Goal: Task Accomplishment & Management: Use online tool/utility

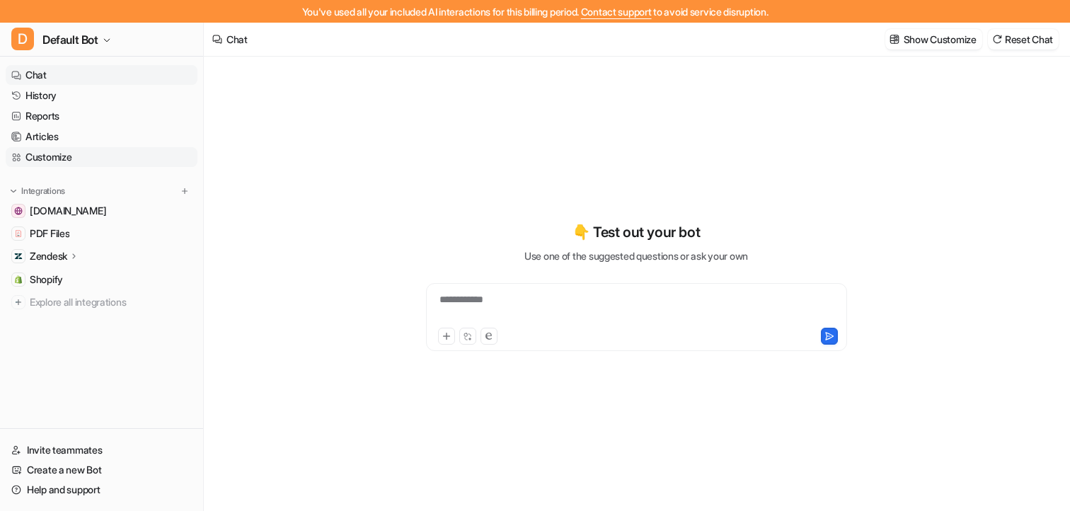
click at [71, 158] on link "Customize" at bounding box center [102, 157] width 192 height 20
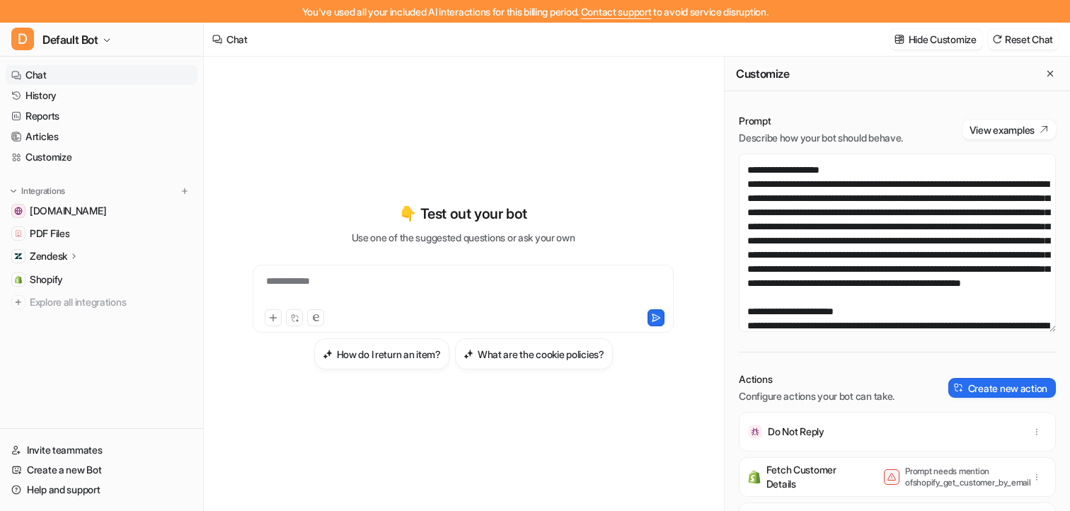
scroll to position [209, 0]
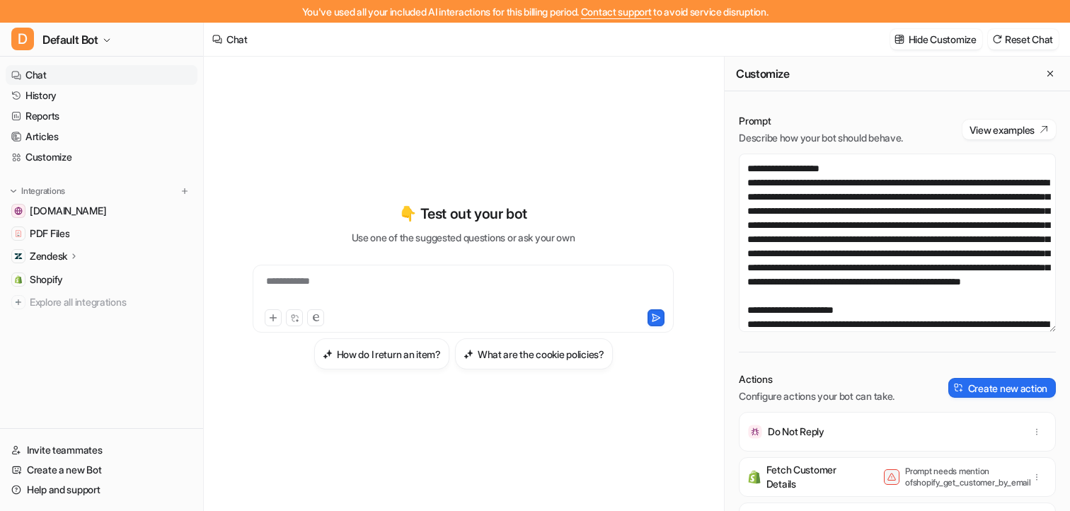
click at [962, 402] on div "Actions Configure actions your bot can take. Create new action" at bounding box center [896, 387] width 317 height 31
click at [973, 386] on button "Create new action" at bounding box center [1002, 388] width 108 height 20
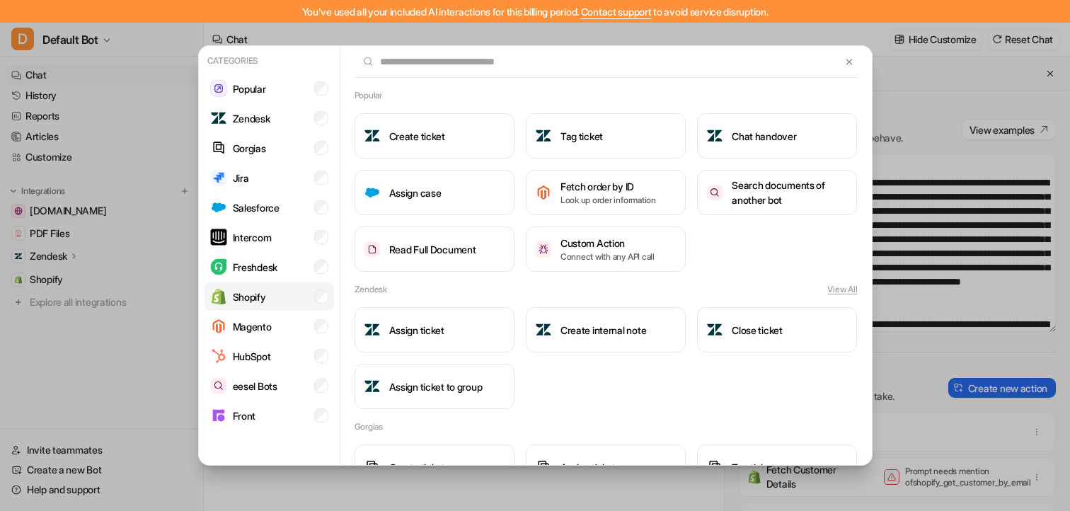
click at [277, 291] on li "Shopify" at bounding box center [268, 296] width 129 height 28
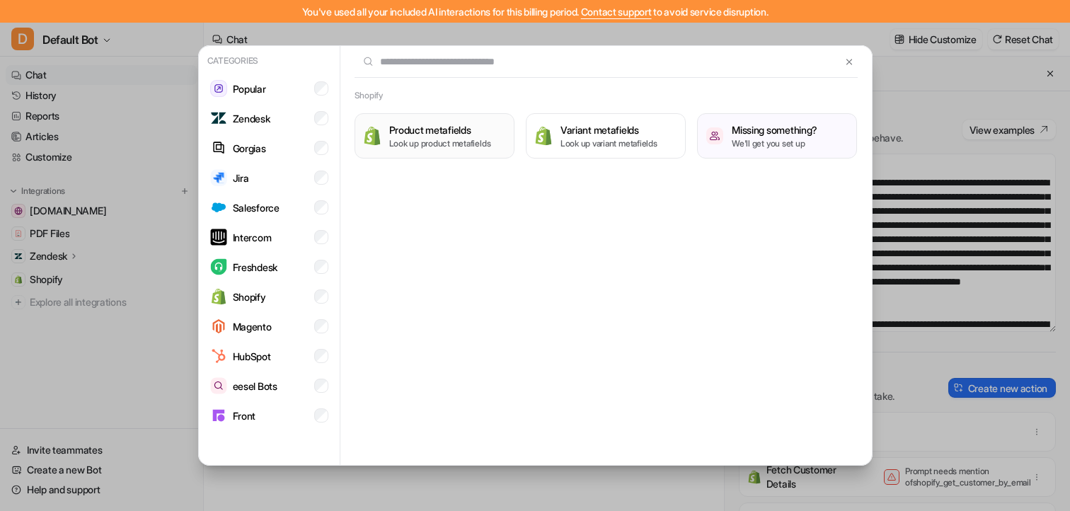
click at [421, 139] on p "Look up product metafields" at bounding box center [440, 143] width 102 height 13
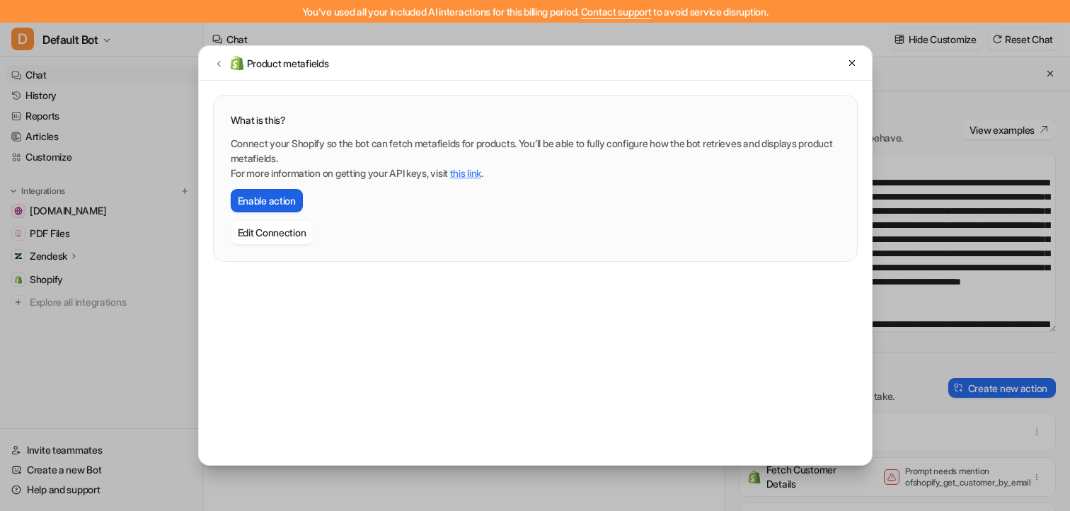
click at [283, 207] on button "Enable action" at bounding box center [267, 200] width 72 height 23
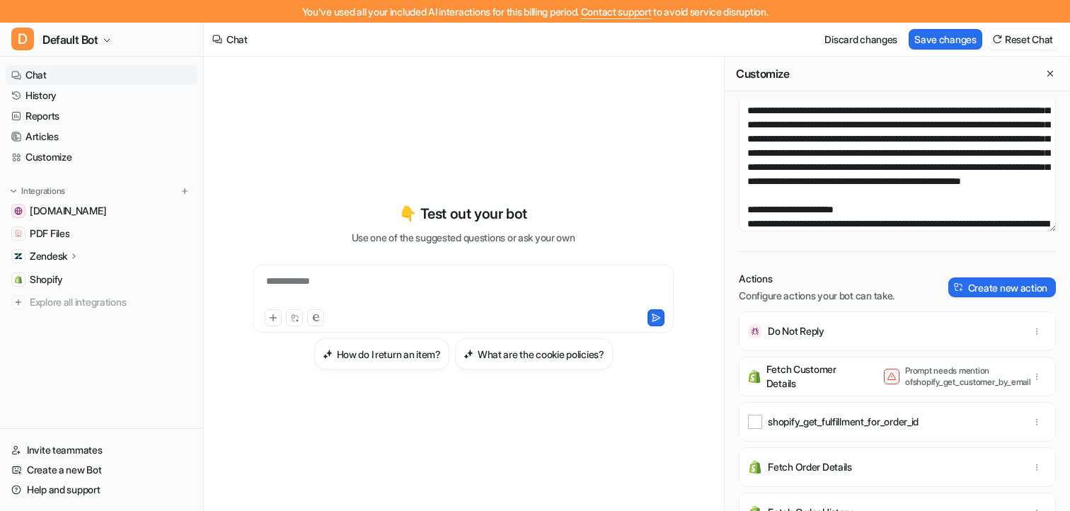
scroll to position [99, 0]
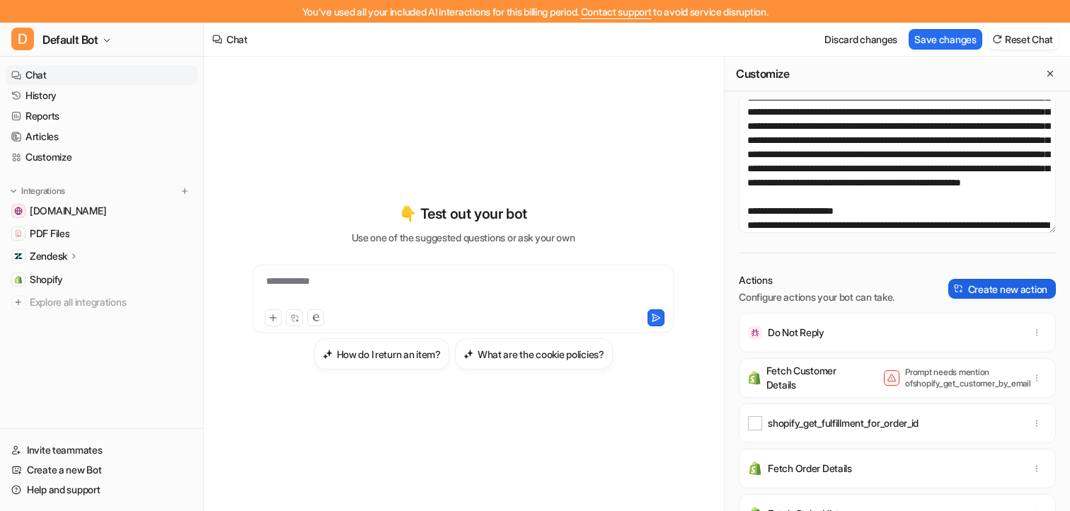
click at [973, 293] on button "Create new action" at bounding box center [1002, 289] width 108 height 20
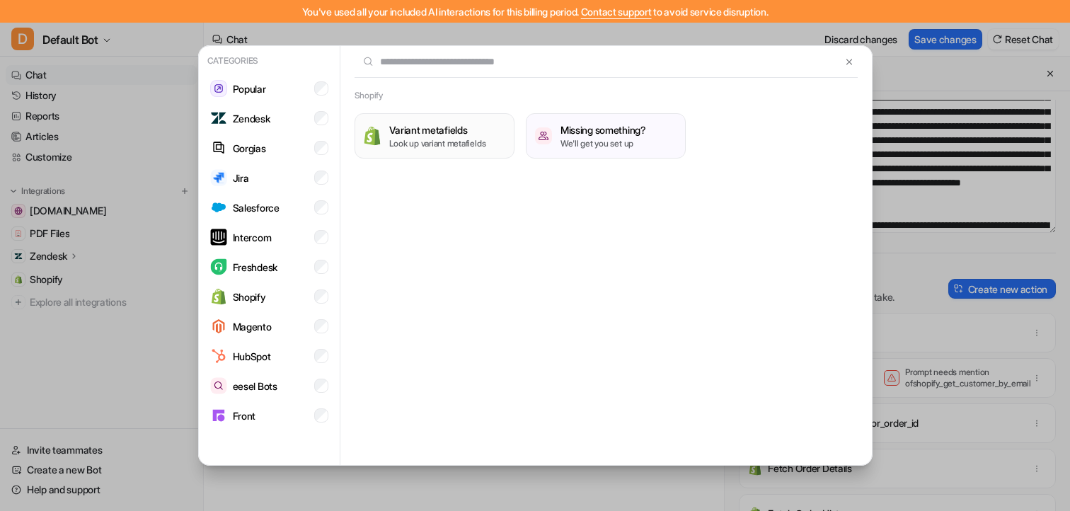
click at [455, 134] on h3 "Variant metafields" at bounding box center [437, 129] width 97 height 15
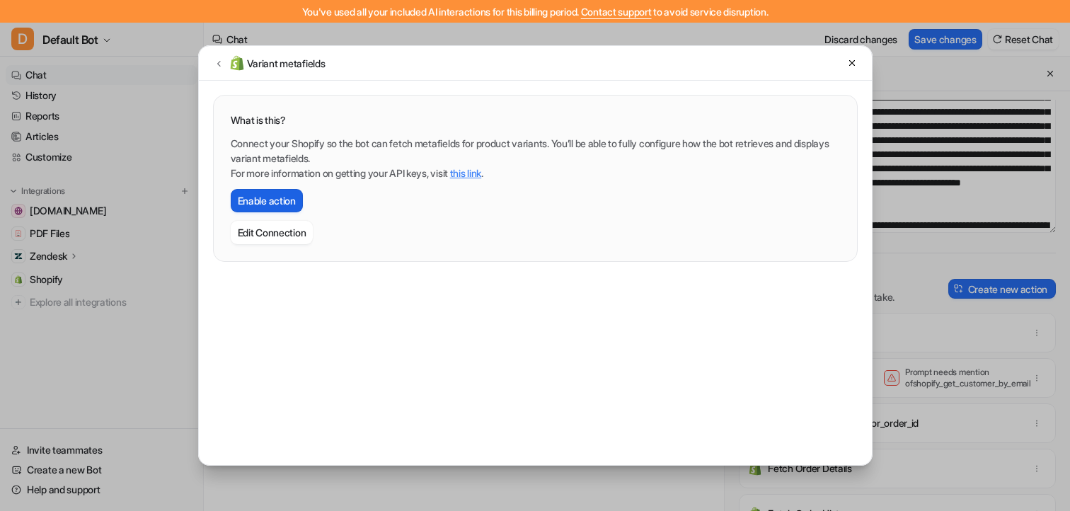
click at [298, 199] on button "Enable action" at bounding box center [267, 200] width 72 height 23
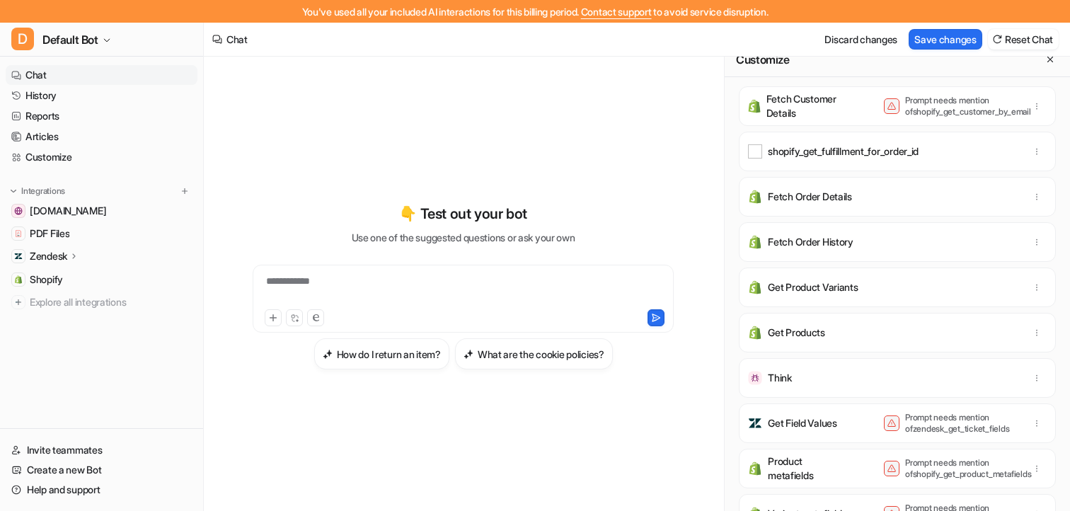
scroll to position [23, 0]
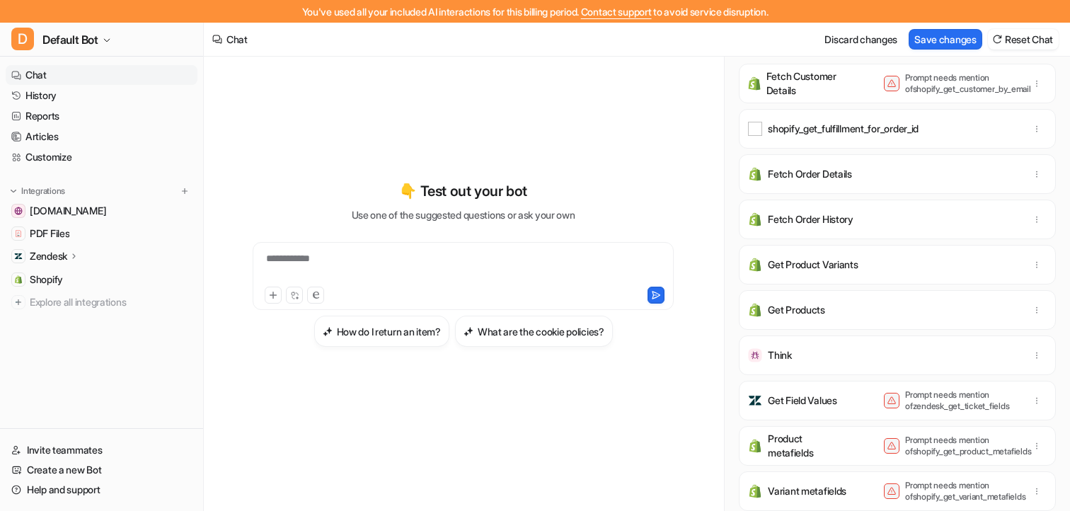
click at [952, 452] on p "Prompt needs mention of shopify_get_product_metafields" at bounding box center [961, 445] width 113 height 23
copy p "shopify_get_product_metafields"
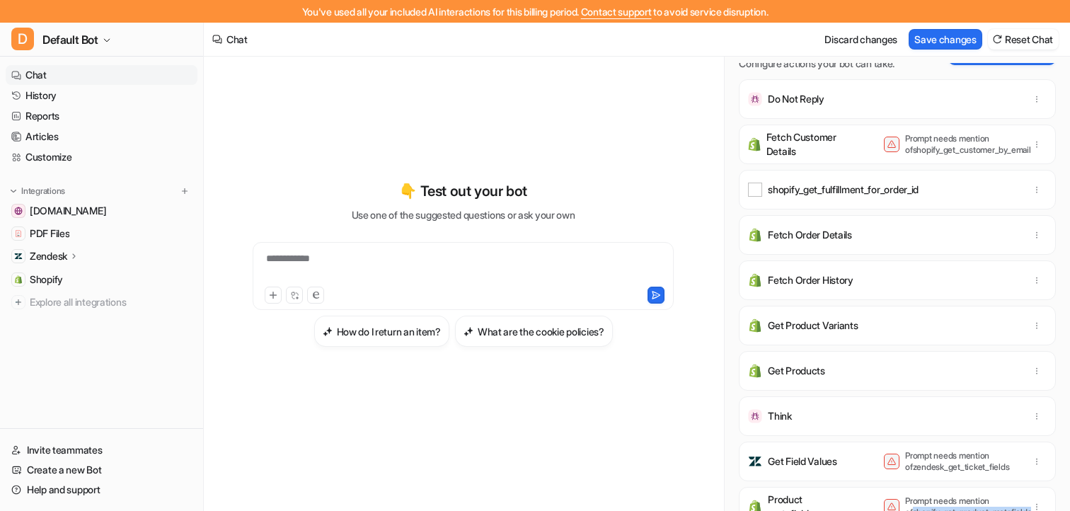
scroll to position [0, 0]
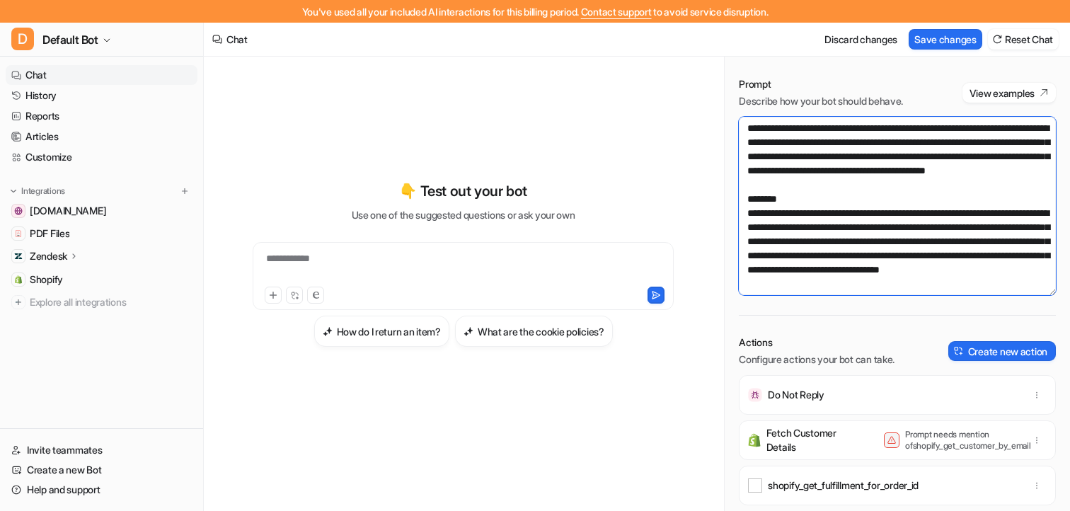
click at [879, 215] on textarea at bounding box center [896, 206] width 317 height 178
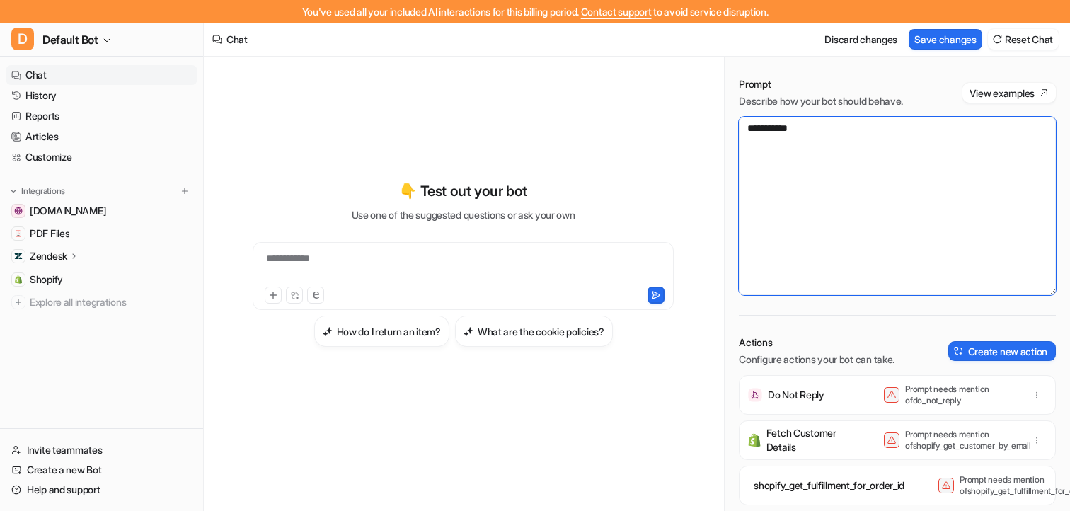
paste textarea "**********"
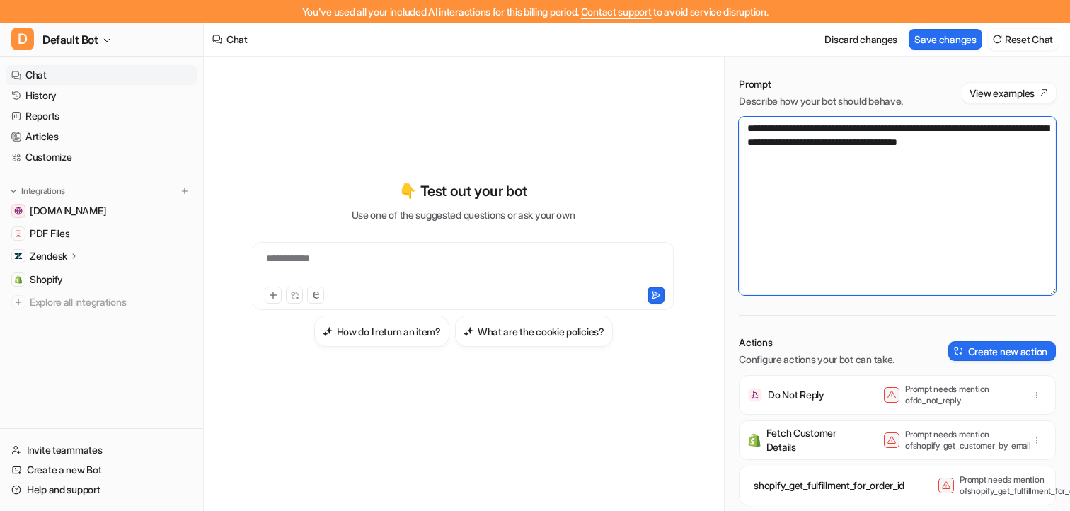
type textarea "**********"
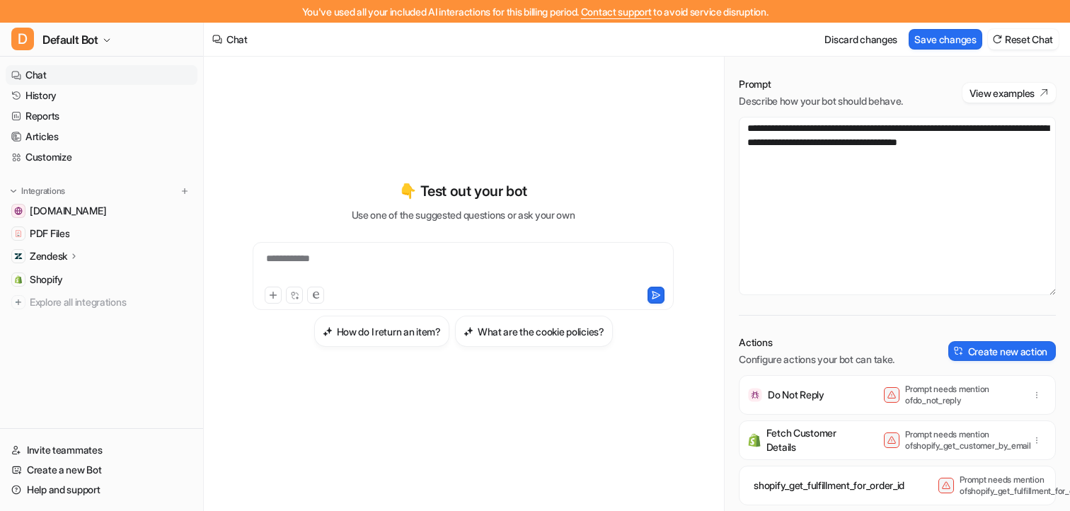
click at [506, 269] on div "**********" at bounding box center [463, 267] width 414 height 33
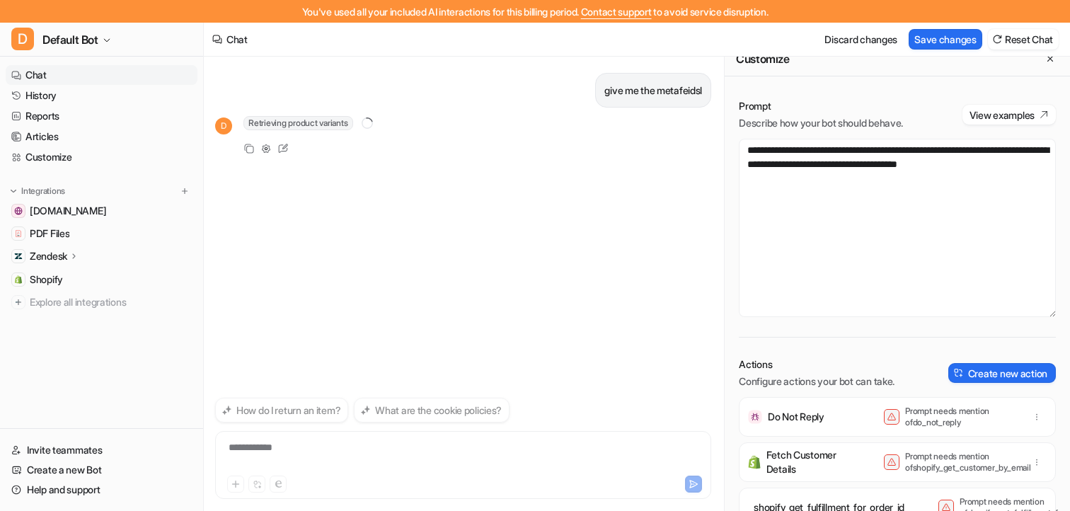
scroll to position [23, 0]
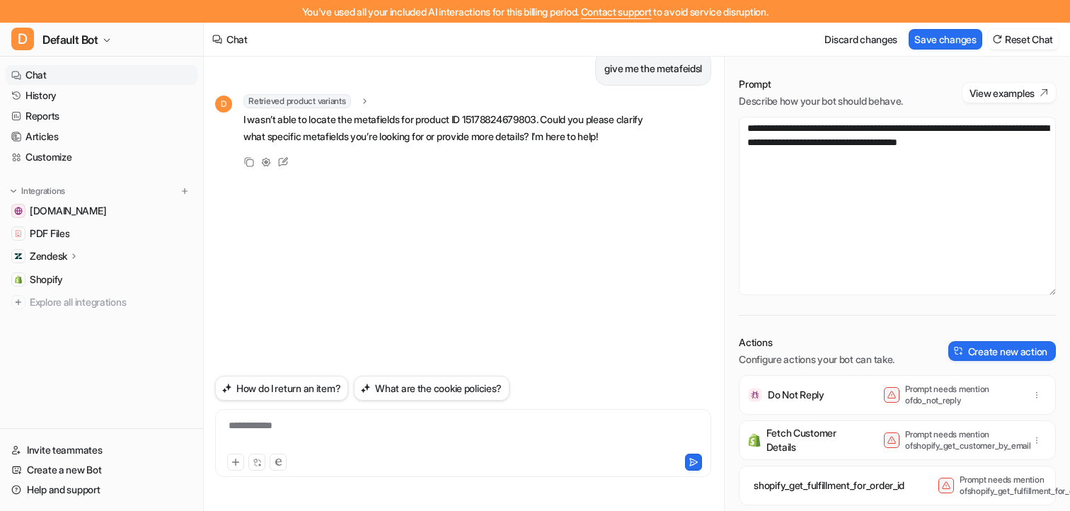
click at [388, 432] on div "**********" at bounding box center [463, 434] width 489 height 33
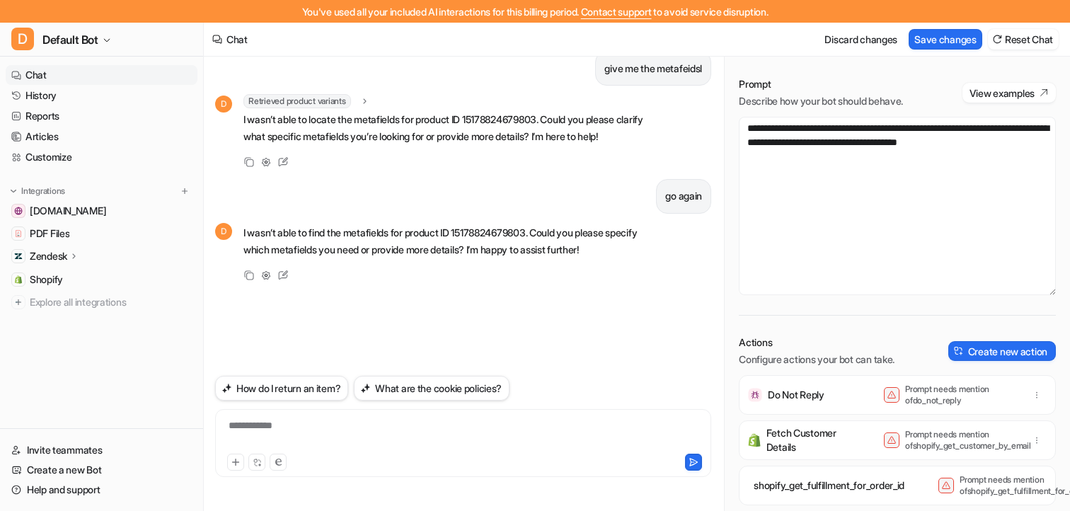
click at [370, 441] on div "**********" at bounding box center [463, 434] width 489 height 33
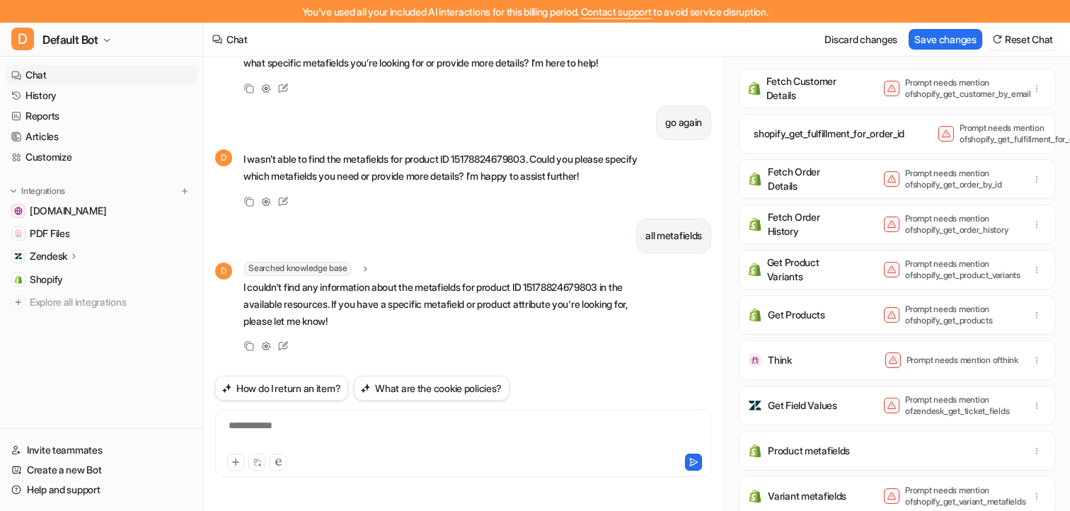
scroll to position [357, 0]
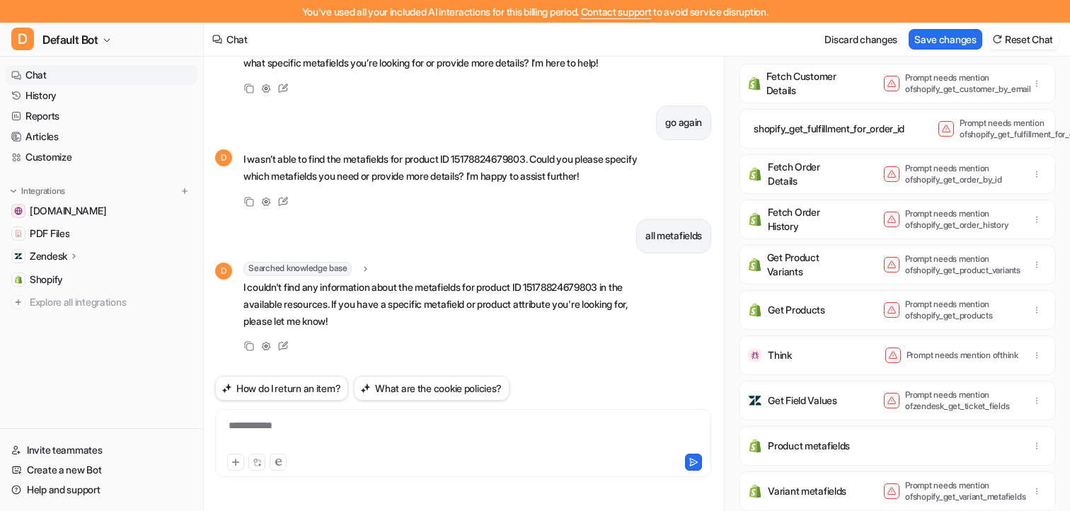
click at [292, 269] on span "Searched knowledge base" at bounding box center [297, 269] width 108 height 14
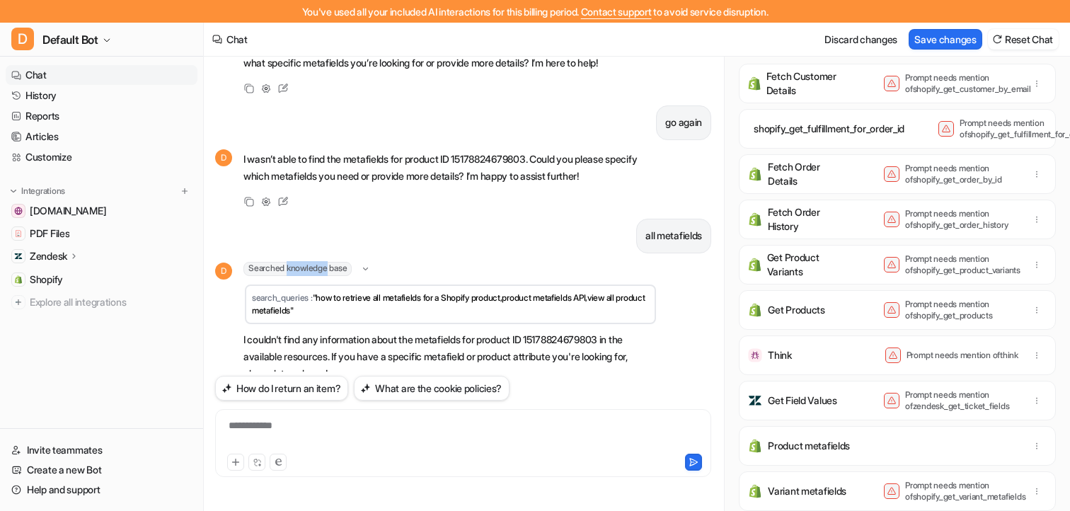
click at [292, 269] on span "Searched knowledge base" at bounding box center [297, 269] width 108 height 14
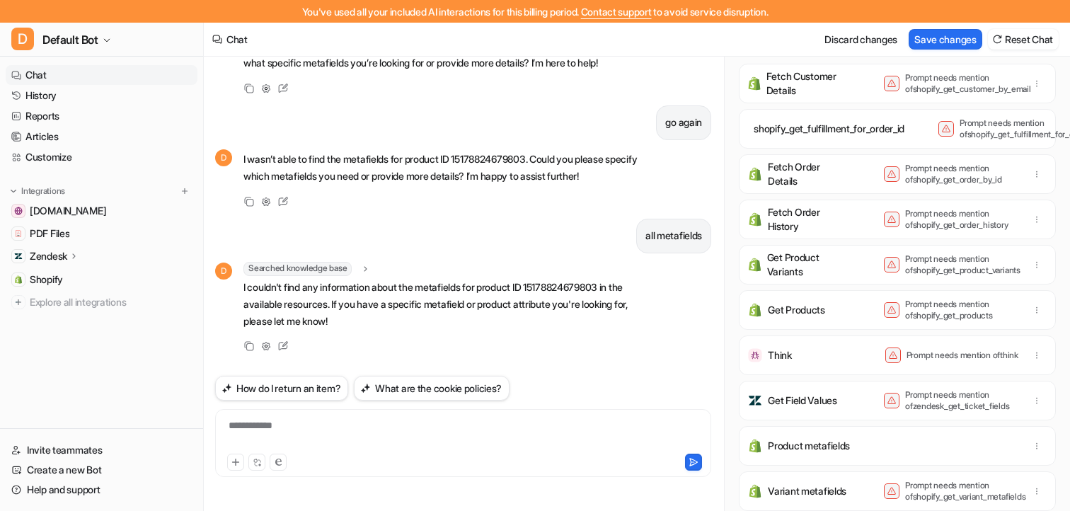
click at [347, 216] on div "give me the metafeidsl D Retrieved product variants product_ids : "151788246798…" at bounding box center [463, 202] width 496 height 337
click at [59, 100] on link "History" at bounding box center [102, 96] width 192 height 20
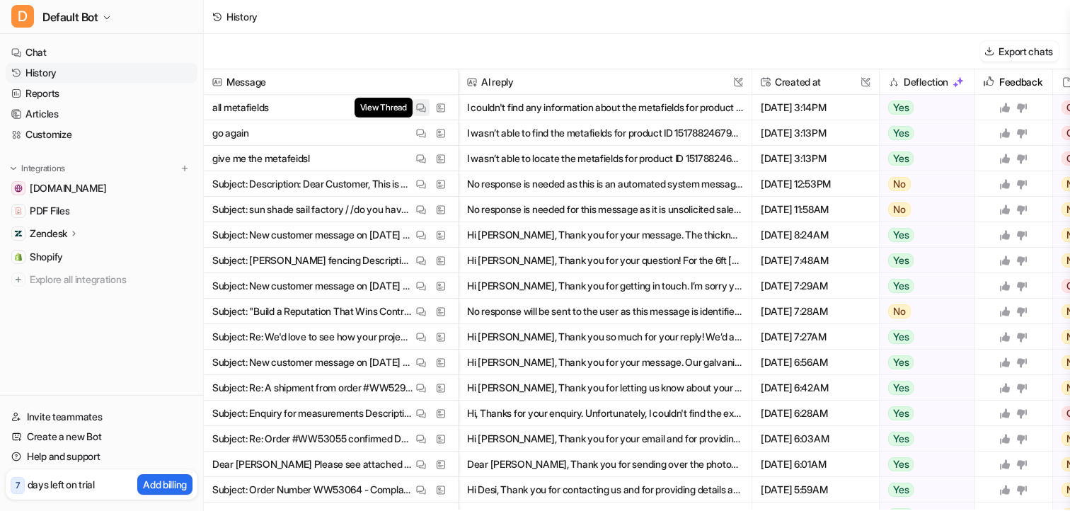
click at [420, 108] on img at bounding box center [421, 108] width 10 height 11
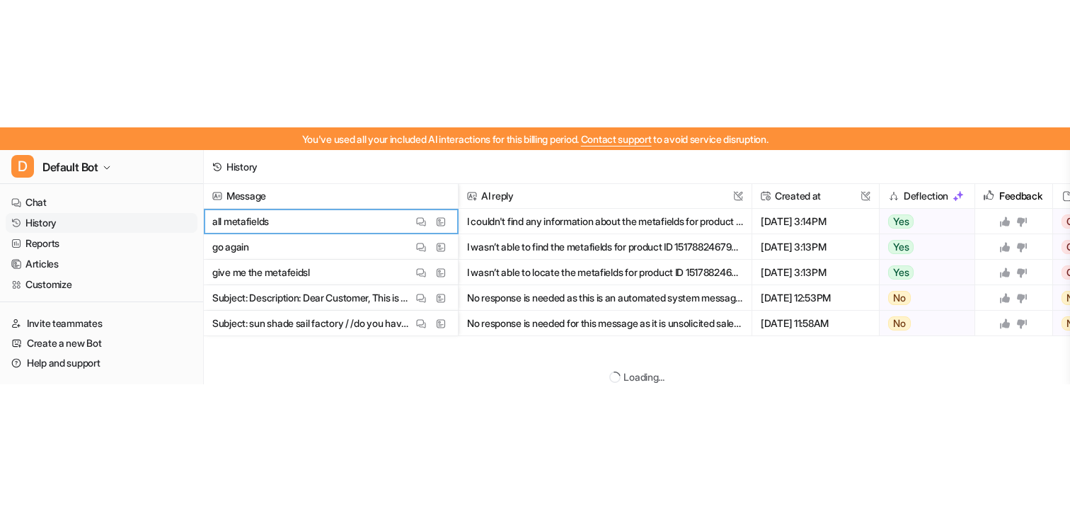
scroll to position [36, 0]
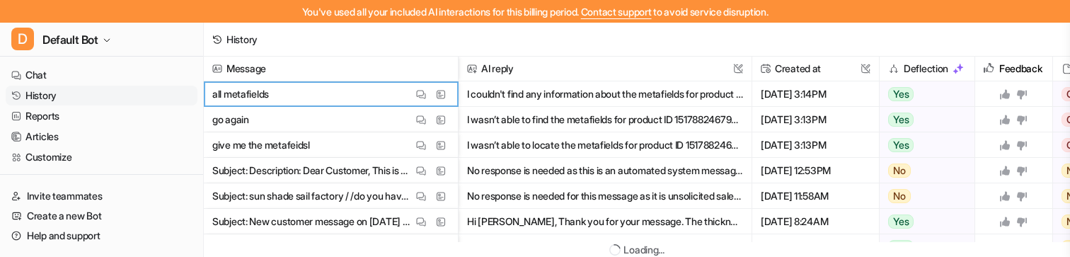
click at [391, 46] on div "History" at bounding box center [637, 40] width 866 height 34
click at [422, 95] on img at bounding box center [421, 94] width 10 height 11
click at [428, 53] on div "History" at bounding box center [637, 40] width 866 height 34
click at [427, 120] on button "View Thread" at bounding box center [420, 119] width 17 height 17
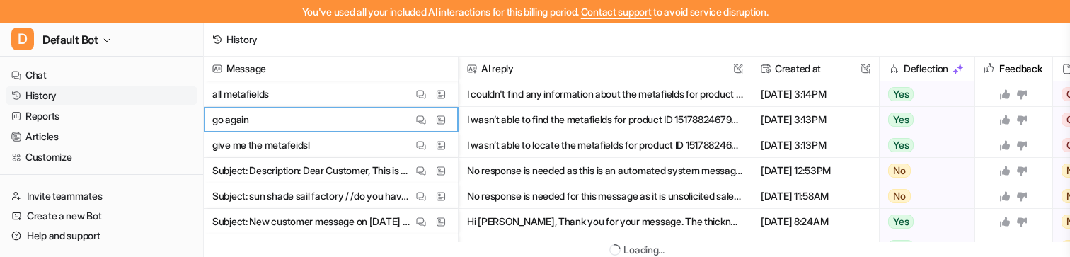
click at [616, 36] on div "History" at bounding box center [637, 40] width 866 height 34
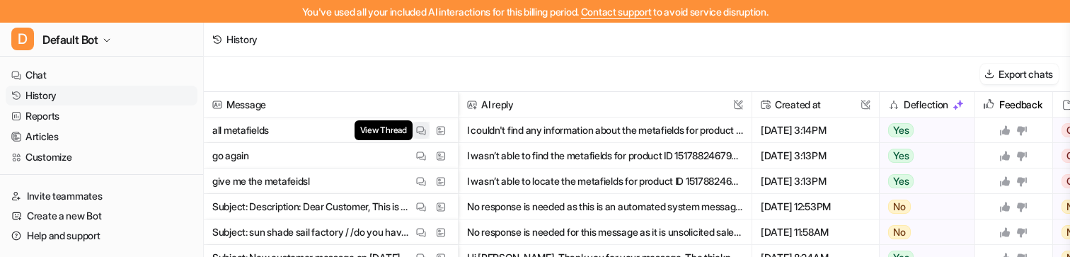
click at [422, 132] on img at bounding box center [421, 130] width 10 height 11
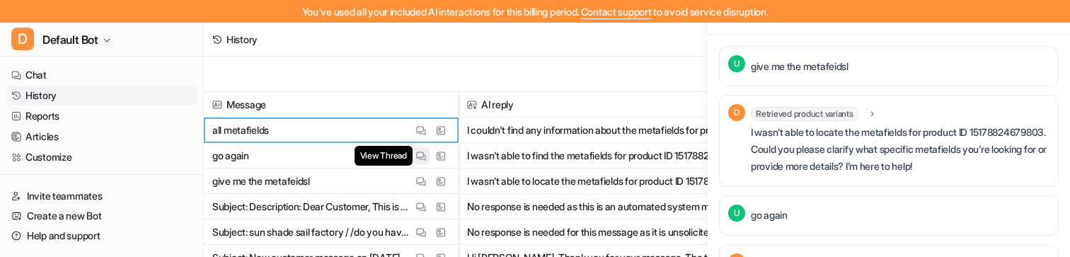
click at [416, 154] on img at bounding box center [421, 156] width 10 height 11
